Goal: Task Accomplishment & Management: Use online tool/utility

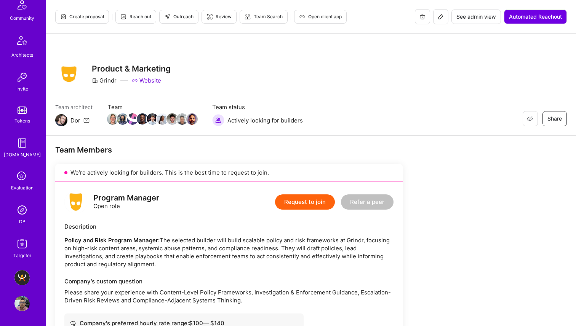
click at [117, 196] on div "Program Manager" at bounding box center [126, 198] width 66 height 8
copy div "Program Manager"
click at [88, 238] on strong "Policy and Risk Program Manager:" at bounding box center [111, 240] width 95 height 7
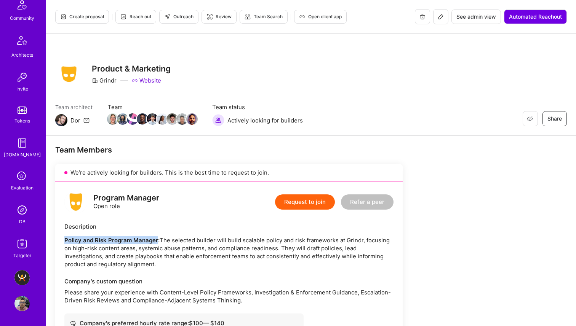
drag, startPoint x: 64, startPoint y: 239, endPoint x: 156, endPoint y: 238, distance: 92.9
copy strong "Policy and Risk Program Manager"
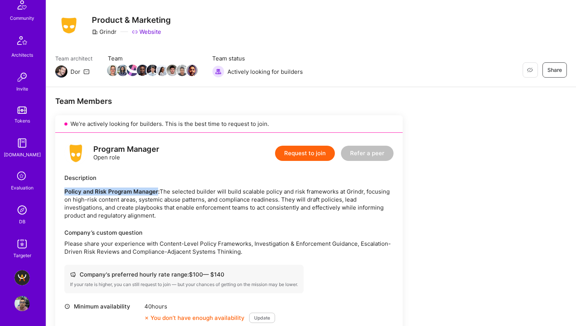
scroll to position [194, 0]
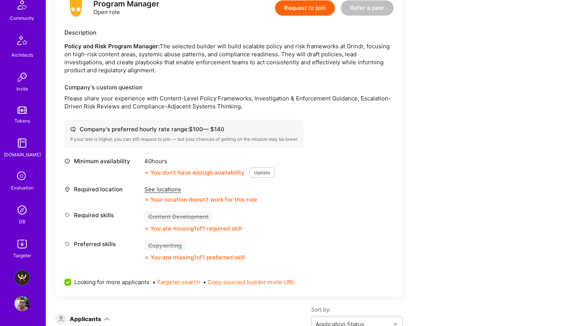
click at [153, 187] on div "See locations" at bounding box center [200, 189] width 113 height 8
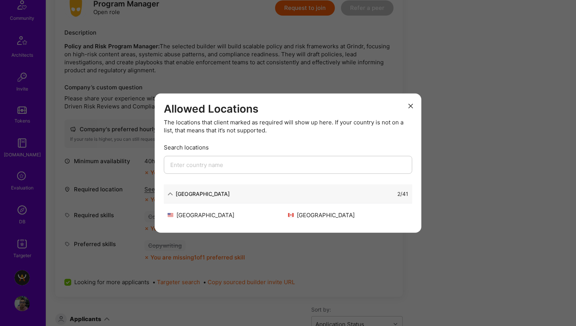
click at [177, 82] on div "Allowed Locations The locations that client marked as required will show up her…" at bounding box center [288, 163] width 576 height 326
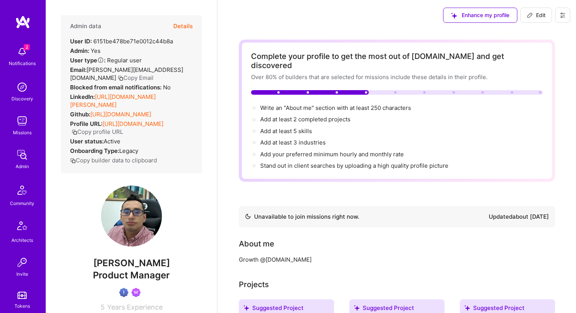
scroll to position [198, 0]
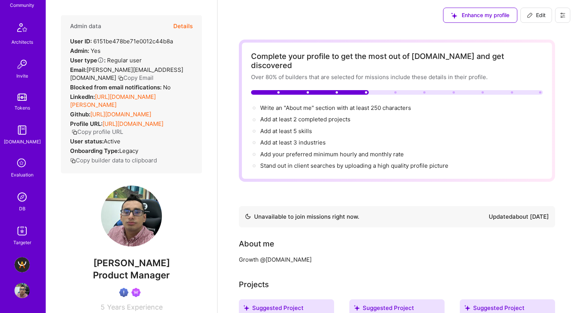
click at [20, 196] on img at bounding box center [21, 197] width 15 height 15
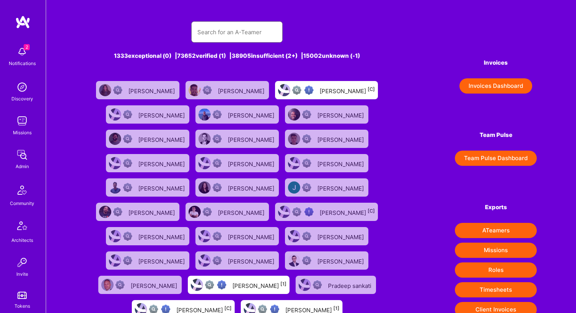
click at [216, 30] on input "text" at bounding box center [236, 31] width 79 height 19
paste input "Razieh Kaviani"
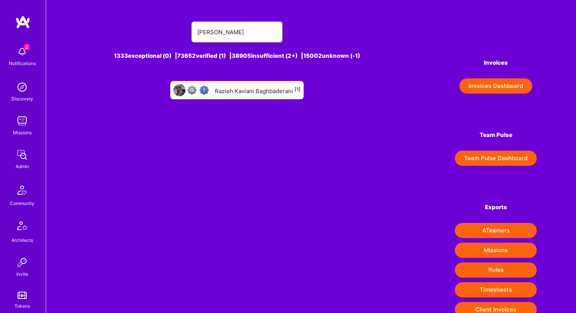
type input "Razieh Kaviani"
click at [217, 91] on div "Razieh Kaviani Baghbaderani [1]" at bounding box center [258, 90] width 86 height 10
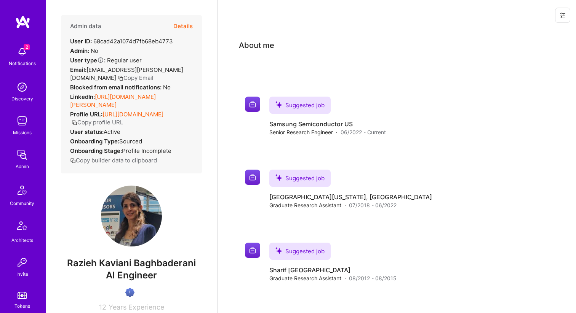
click at [560, 18] on icon at bounding box center [562, 15] width 6 height 6
click at [542, 32] on button "Login as Razieh" at bounding box center [535, 32] width 70 height 19
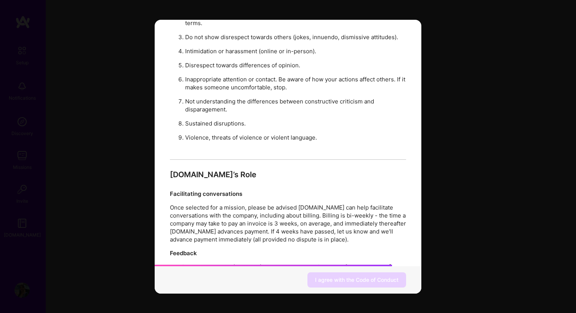
scroll to position [647, 0]
